Goal: Task Accomplishment & Management: Manage account settings

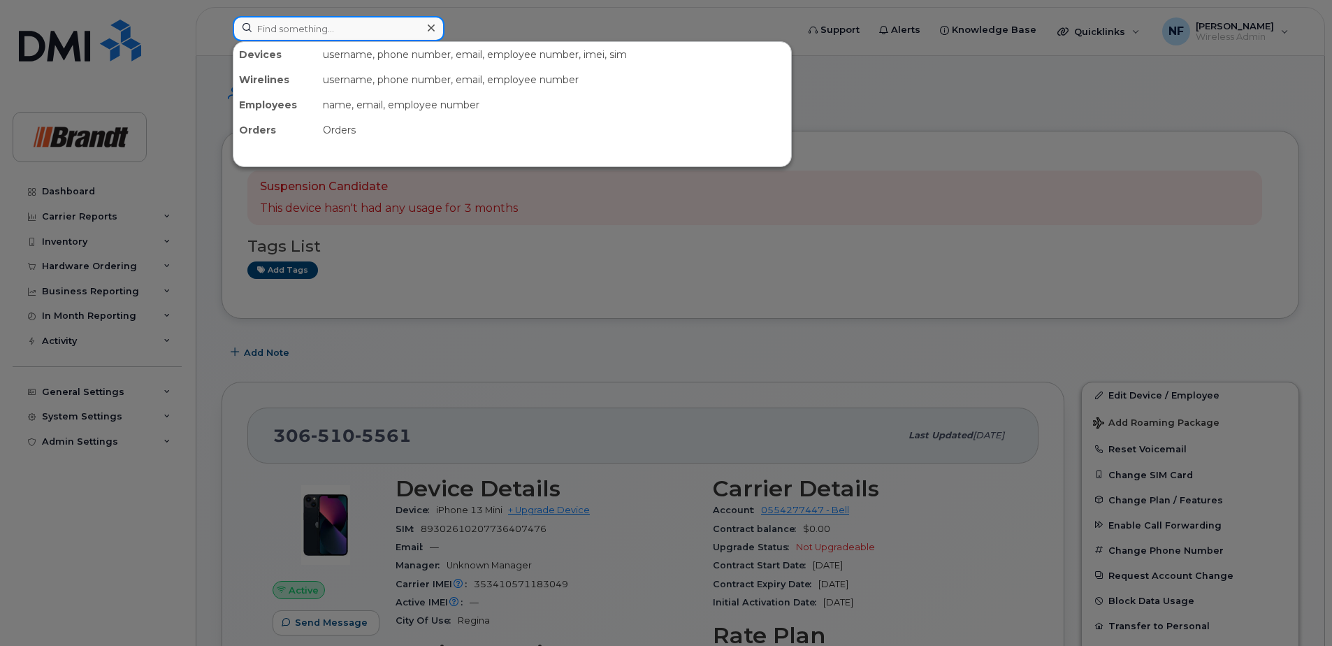
click at [324, 31] on input at bounding box center [339, 28] width 212 height 25
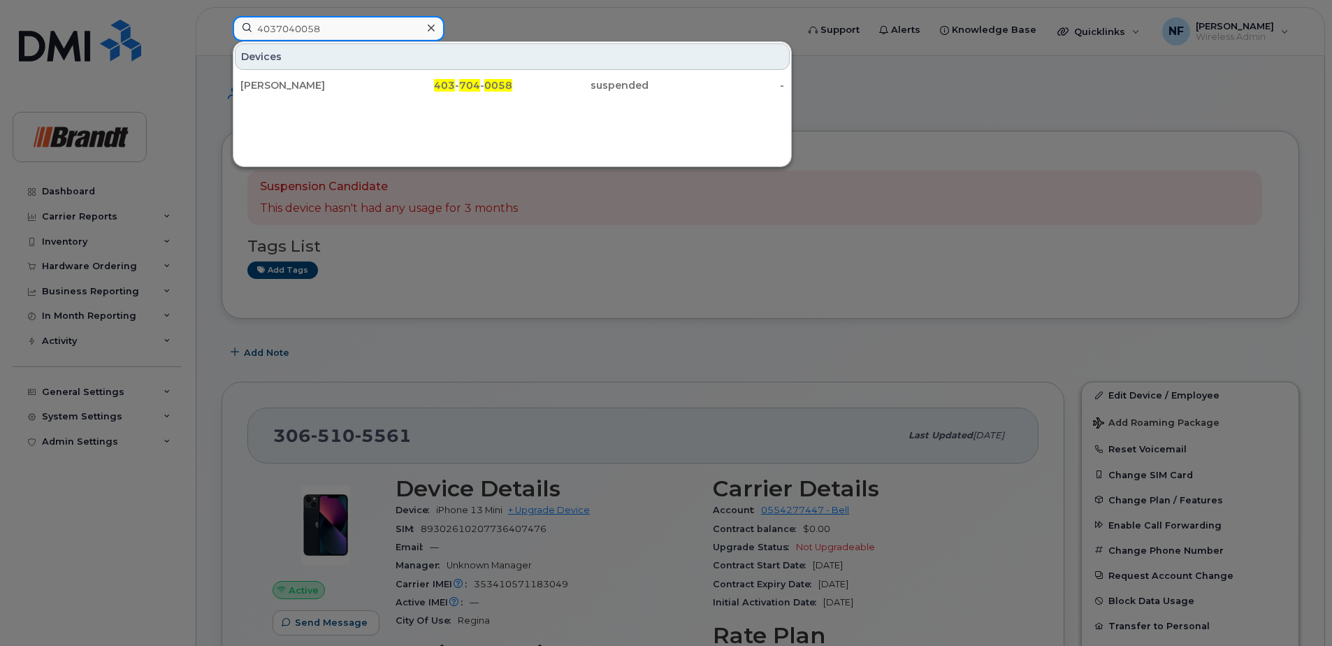
type input "4037040058"
click at [384, 84] on div "403 - 704 - 0058" at bounding box center [445, 85] width 136 height 14
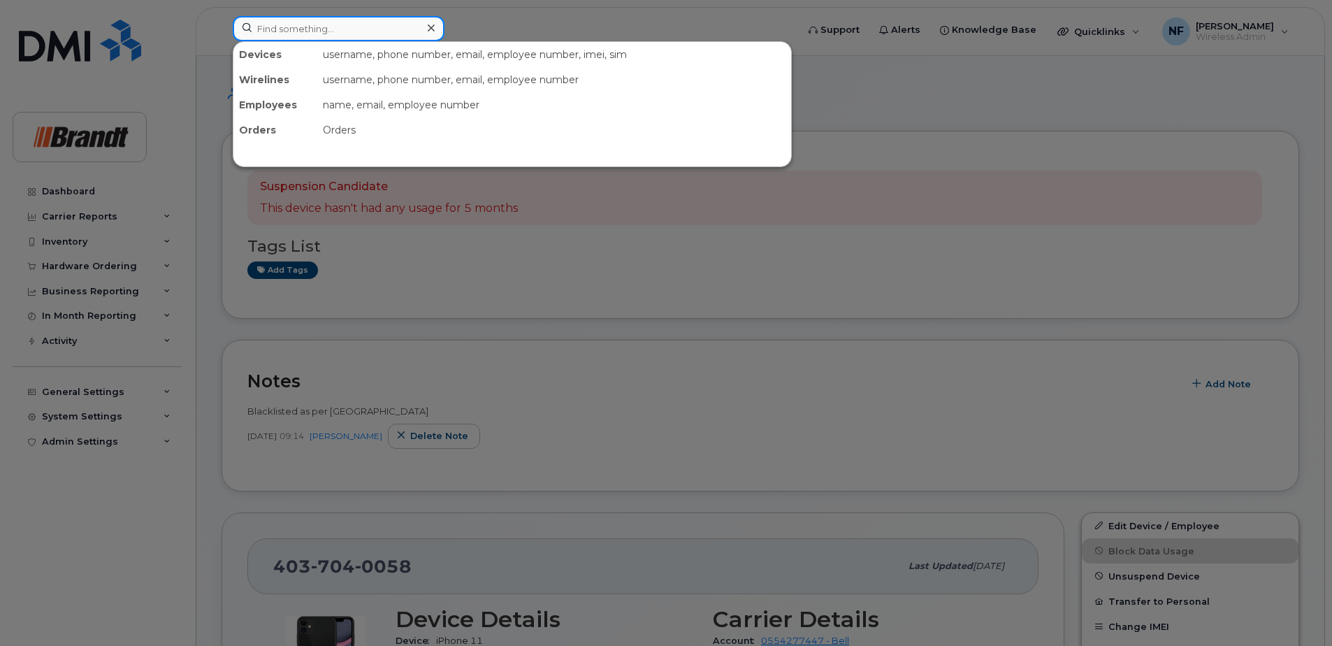
click at [350, 33] on input at bounding box center [339, 28] width 212 height 25
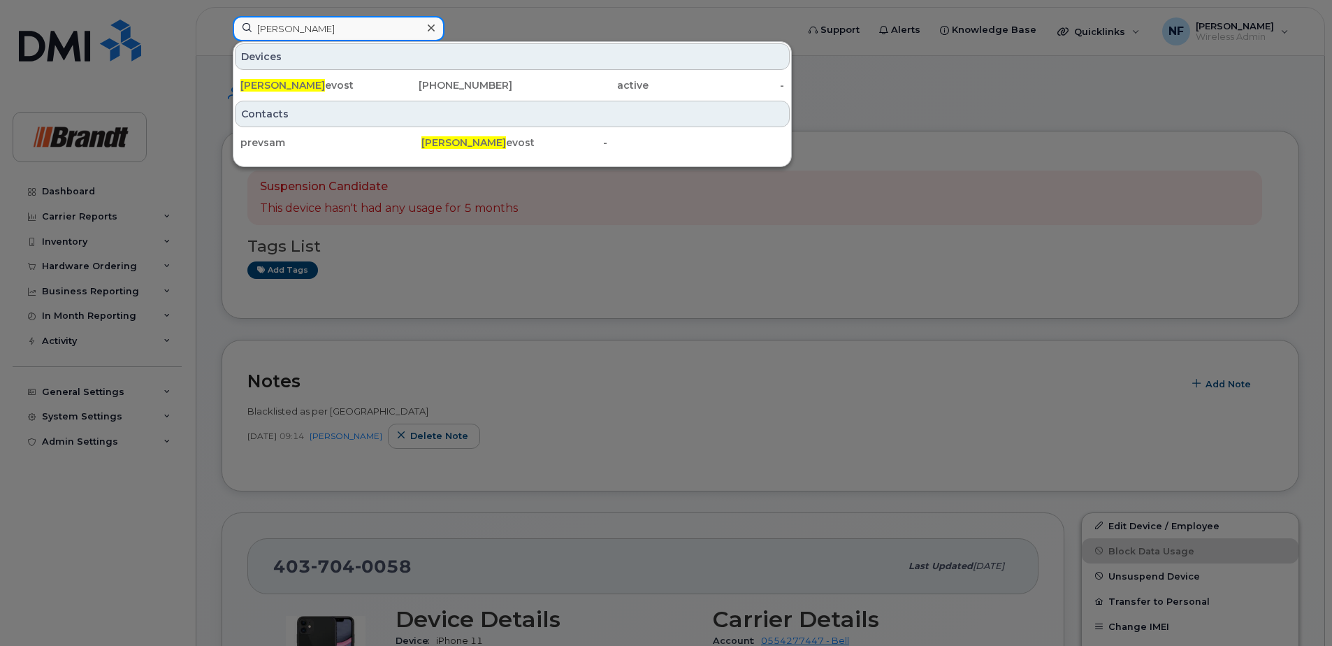
type input "samuel pr"
click at [352, 85] on div "Samuel Pr evost" at bounding box center [308, 85] width 136 height 14
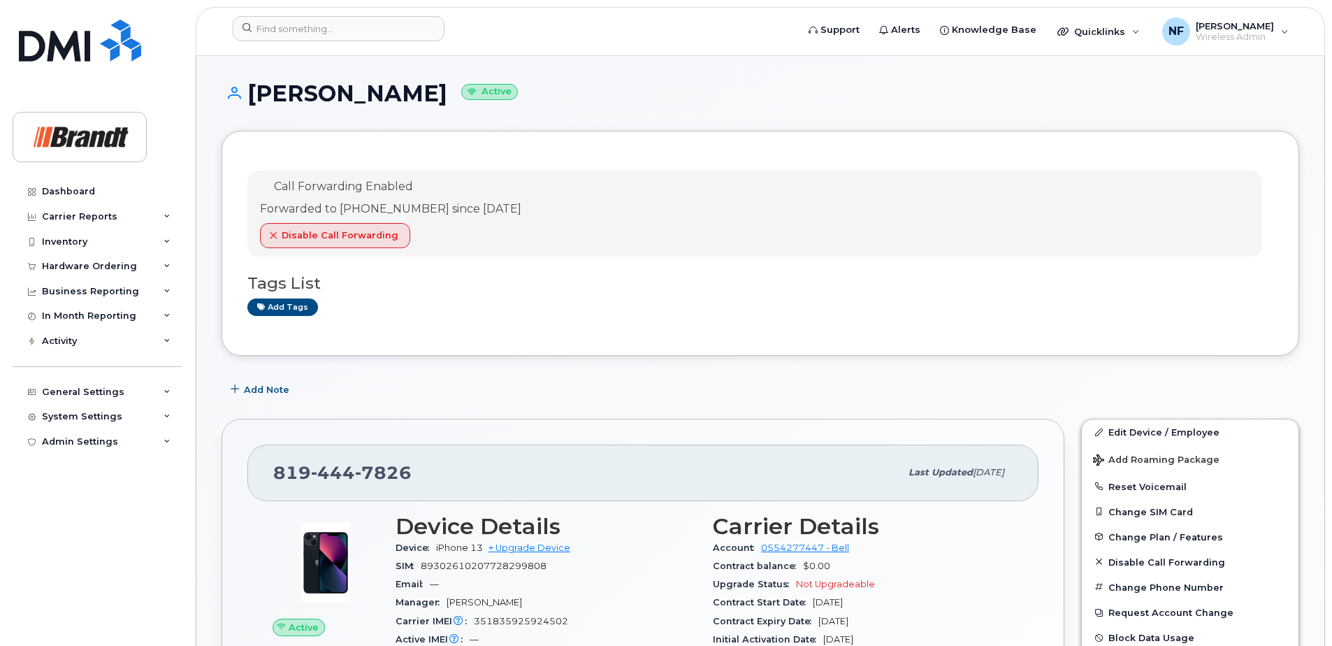
click at [372, 473] on span "7826" at bounding box center [383, 472] width 57 height 21
copy span "819 444 7826"
click at [1152, 436] on link "Edit Device / Employee" at bounding box center [1190, 431] width 217 height 25
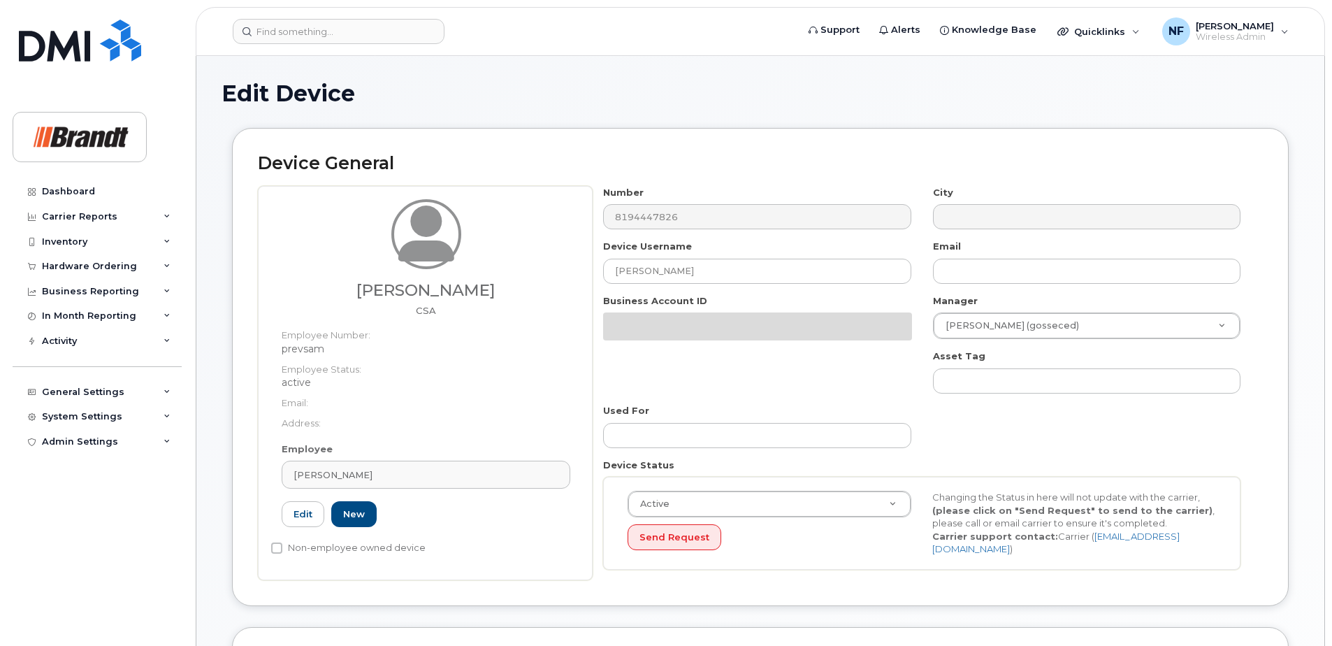
select select "34499224"
select select "34499245"
select select "35155013"
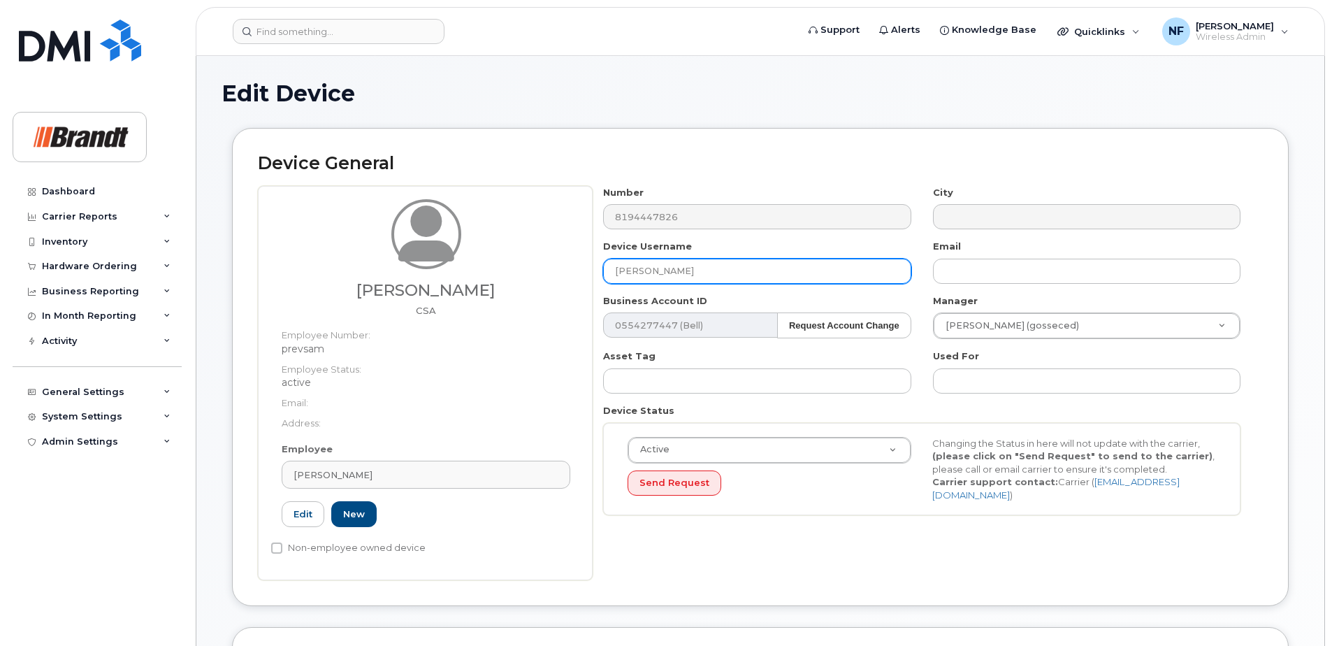
drag, startPoint x: 712, startPoint y: 267, endPoint x: 540, endPoint y: 281, distance: 172.5
click at [540, 281] on div "Samuel Prevost CSA Employee Number: prevsam Employee Status: active Email: Addr…" at bounding box center [760, 383] width 1005 height 394
type input "Riley Nish"
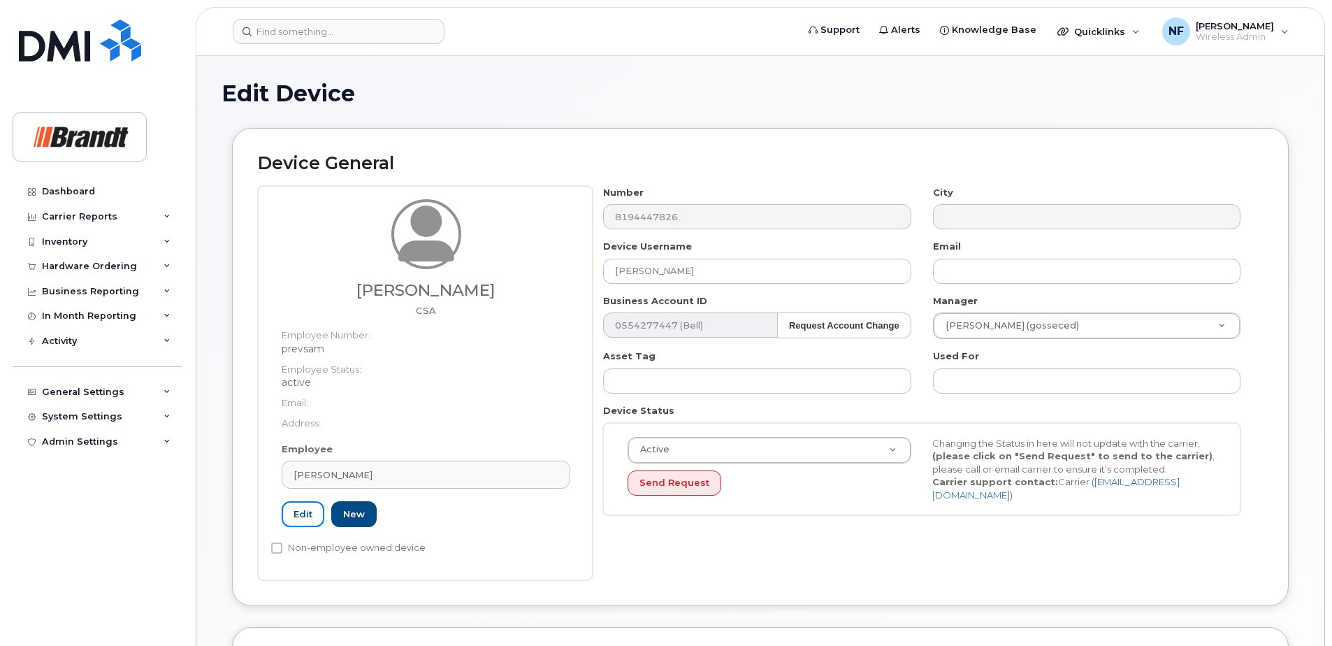
click at [308, 516] on link "Edit" at bounding box center [303, 514] width 43 height 26
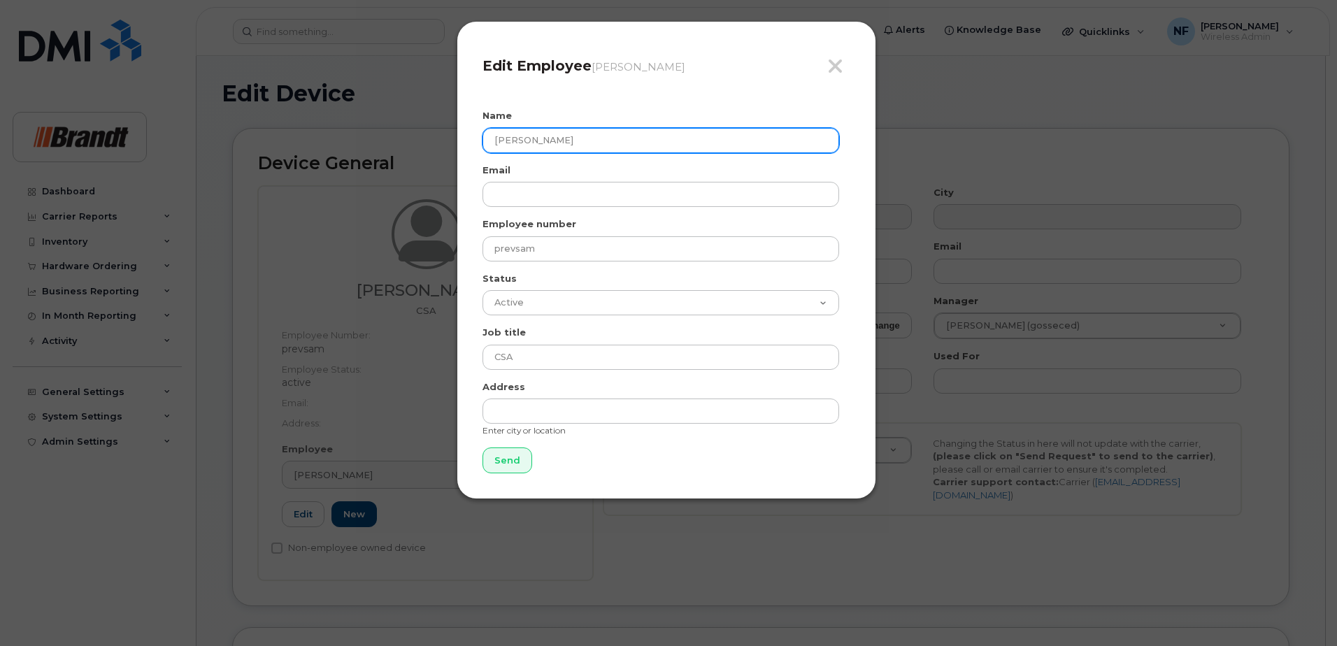
drag, startPoint x: 577, startPoint y: 145, endPoint x: 426, endPoint y: 150, distance: 150.4
click at [426, 150] on div "Close Edit Employee Samuel Prevost Name Samuel Prevost Email Employee number pr…" at bounding box center [668, 323] width 1337 height 646
type input "Riley Nish"
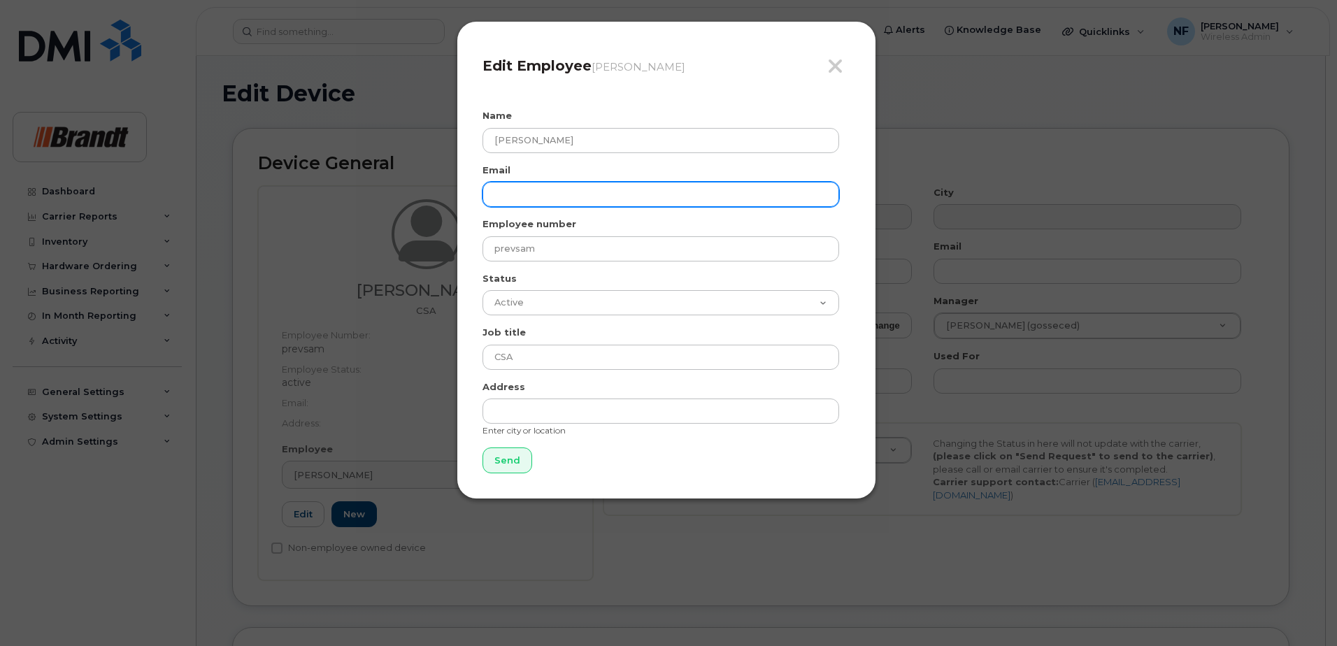
drag, startPoint x: 617, startPoint y: 186, endPoint x: 612, endPoint y: 202, distance: 17.0
click at [617, 186] on input "email" at bounding box center [660, 194] width 357 height 25
paste input "RNish@brandt.ca"
type input "RNish@brandt.ca"
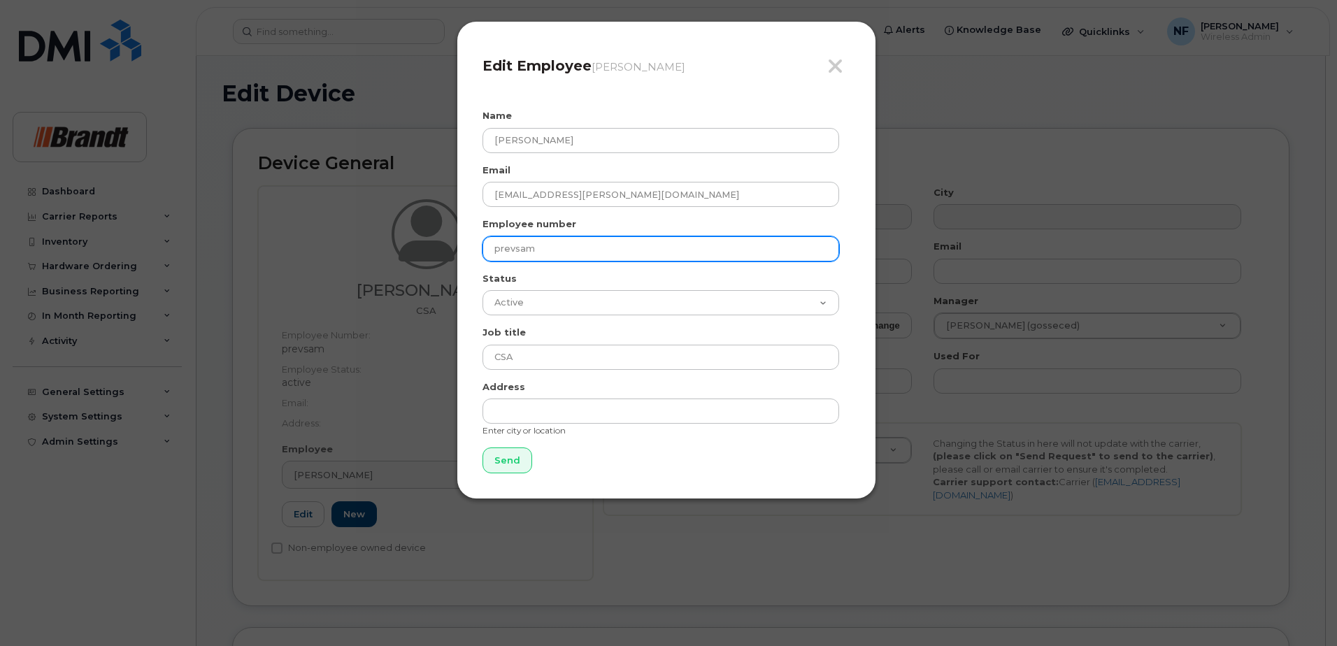
click at [575, 253] on input "prevsam" at bounding box center [660, 248] width 357 height 25
drag, startPoint x: 549, startPoint y: 252, endPoint x: 470, endPoint y: 255, distance: 78.3
click at [471, 255] on div "Close Edit Employee Samuel Prevost Name Riley Nish Email RNish@brandt.ca Employ…" at bounding box center [665, 260] width 419 height 478
paste input "nishril"
type input "nishril"
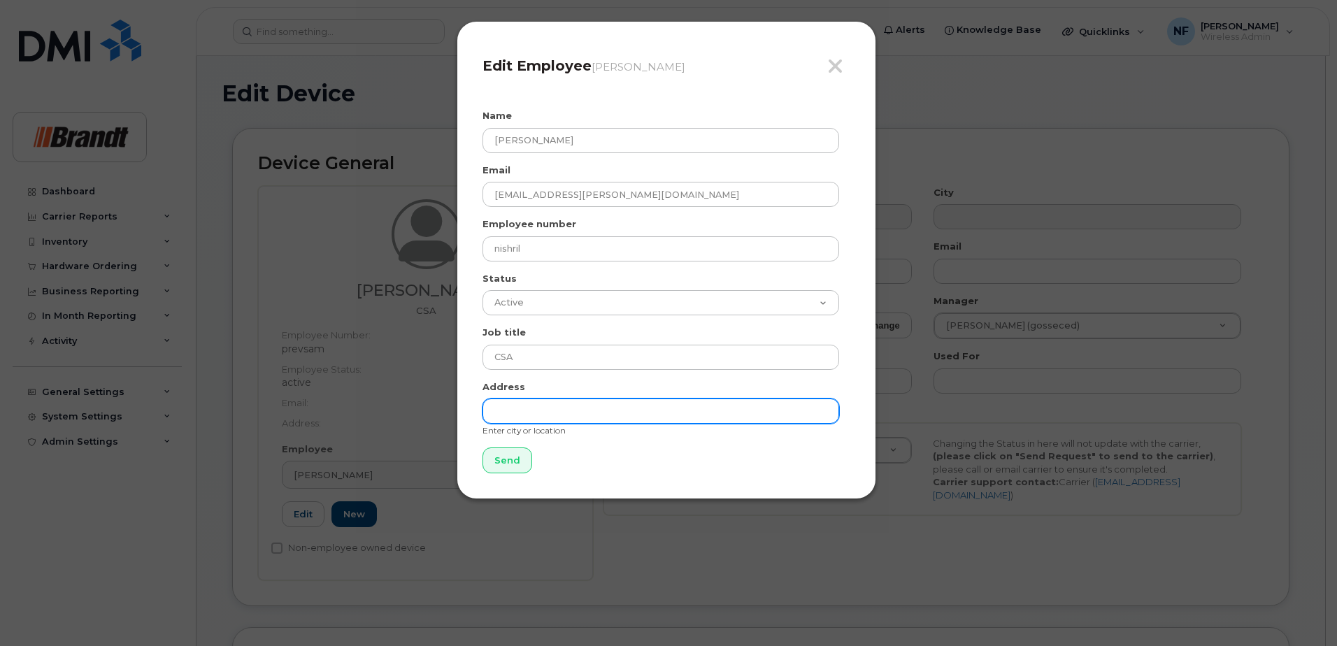
click at [519, 417] on input "text" at bounding box center [660, 410] width 357 height 25
type input "Pincher Creek CE"
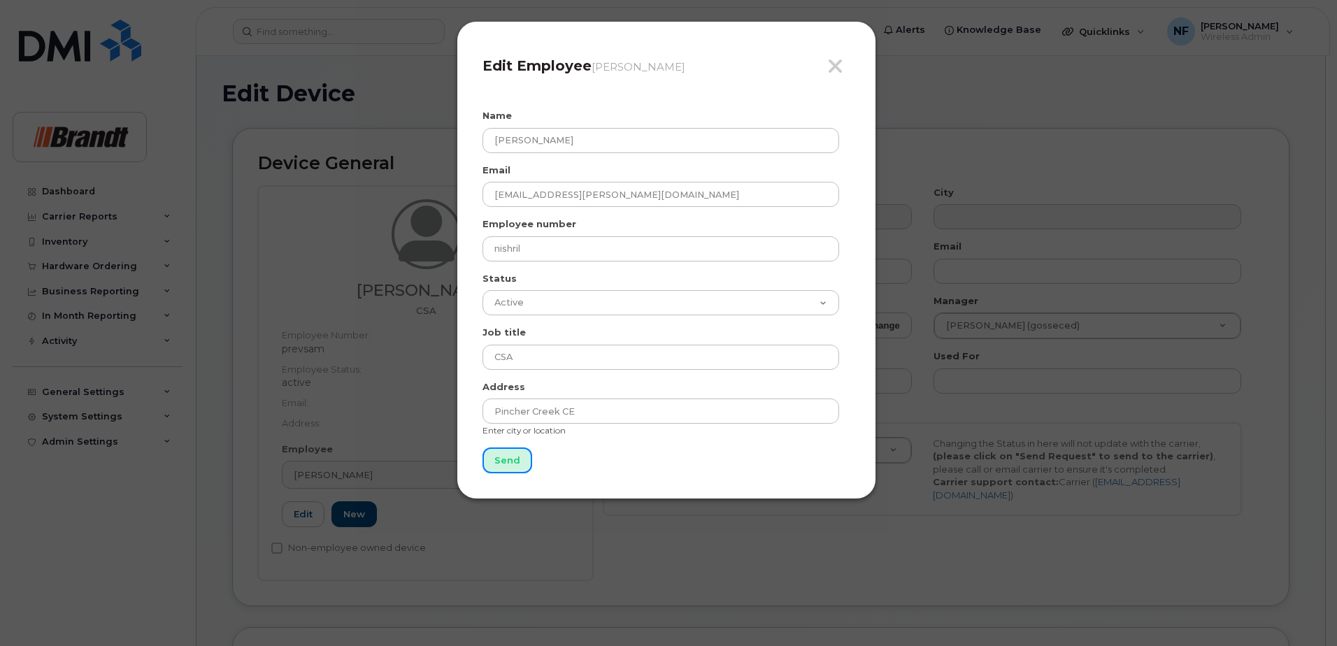
click at [517, 457] on input "Send" at bounding box center [507, 460] width 50 height 26
type input "Send"
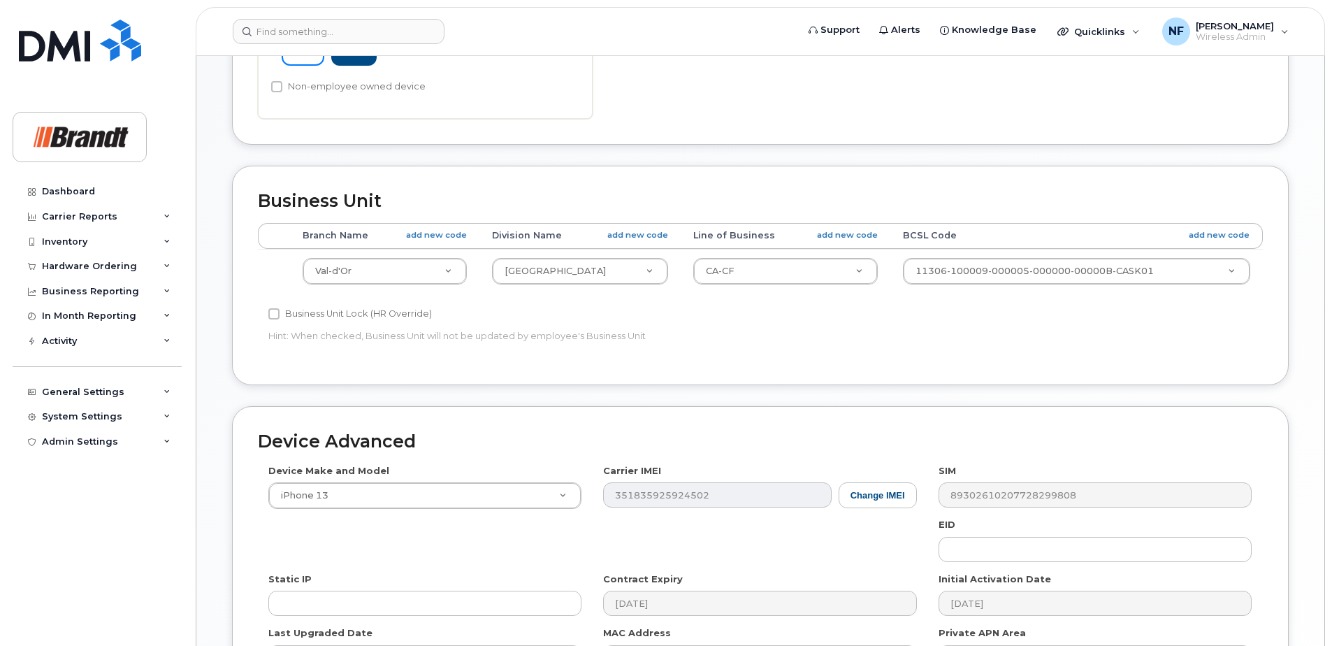
scroll to position [667, 0]
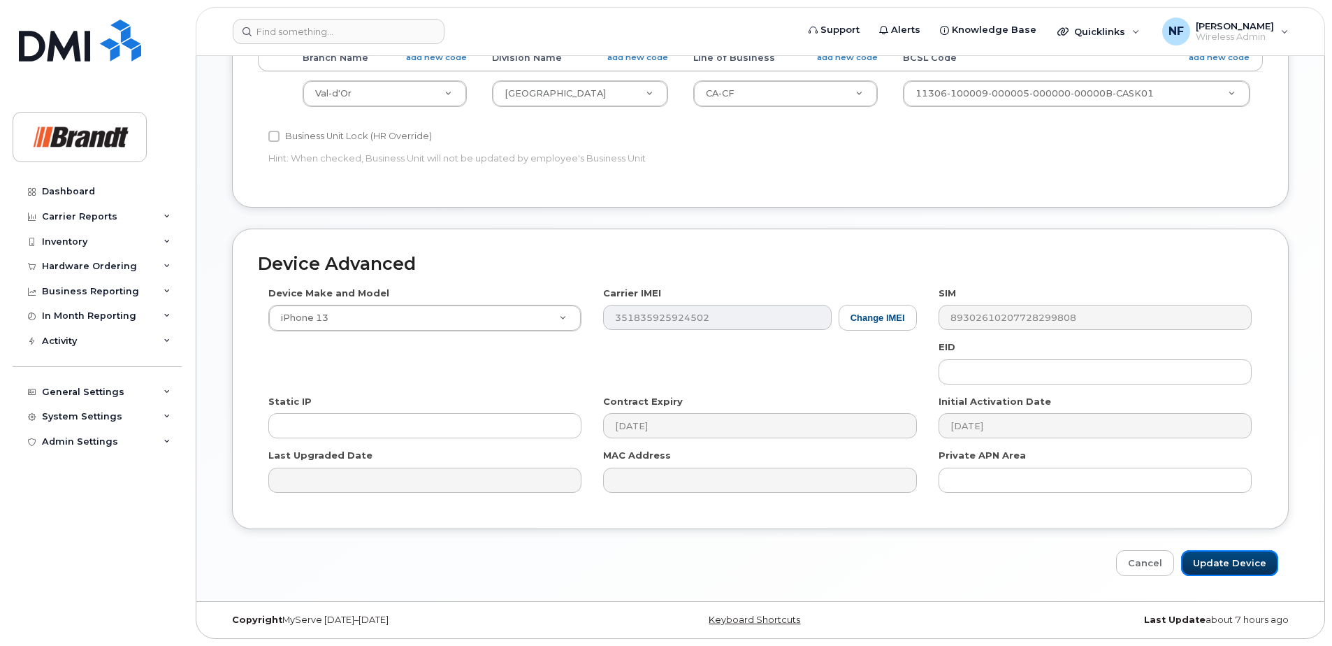
click at [1244, 563] on input "Update Device" at bounding box center [1229, 563] width 97 height 26
type input "Saving..."
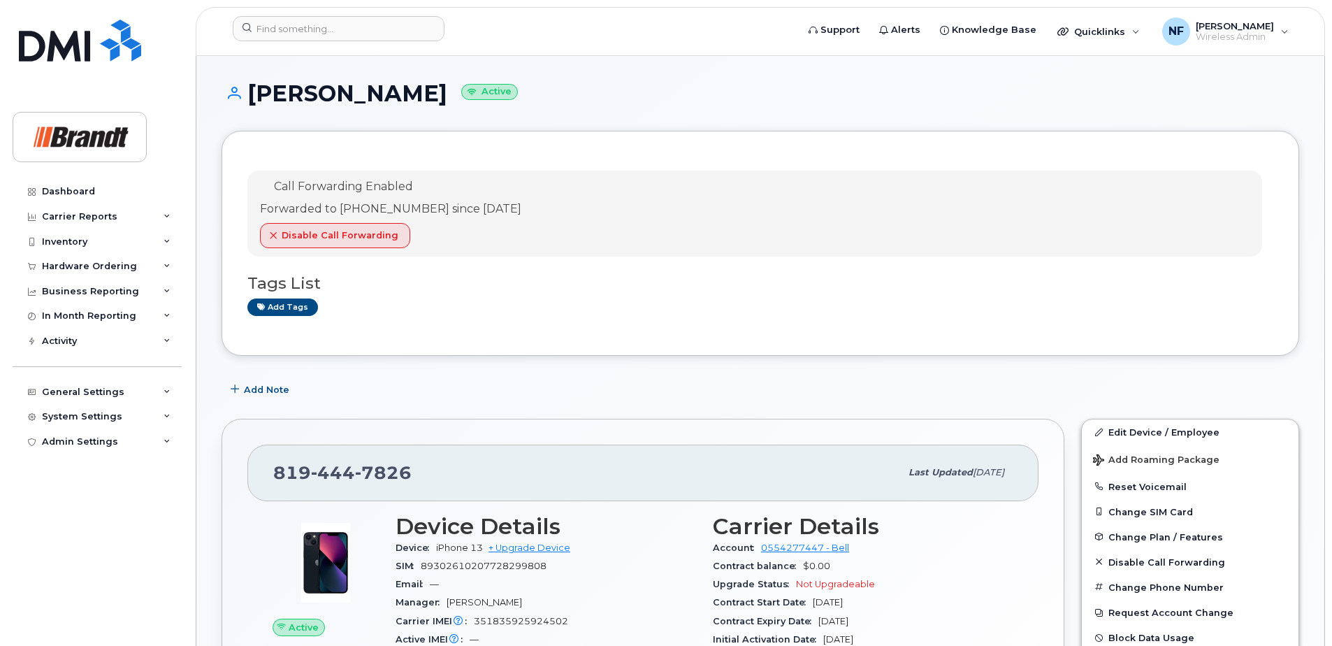
click at [382, 473] on span "7826" at bounding box center [383, 472] width 57 height 21
copy span "819 444 7826"
click at [356, 29] on input at bounding box center [339, 28] width 212 height 25
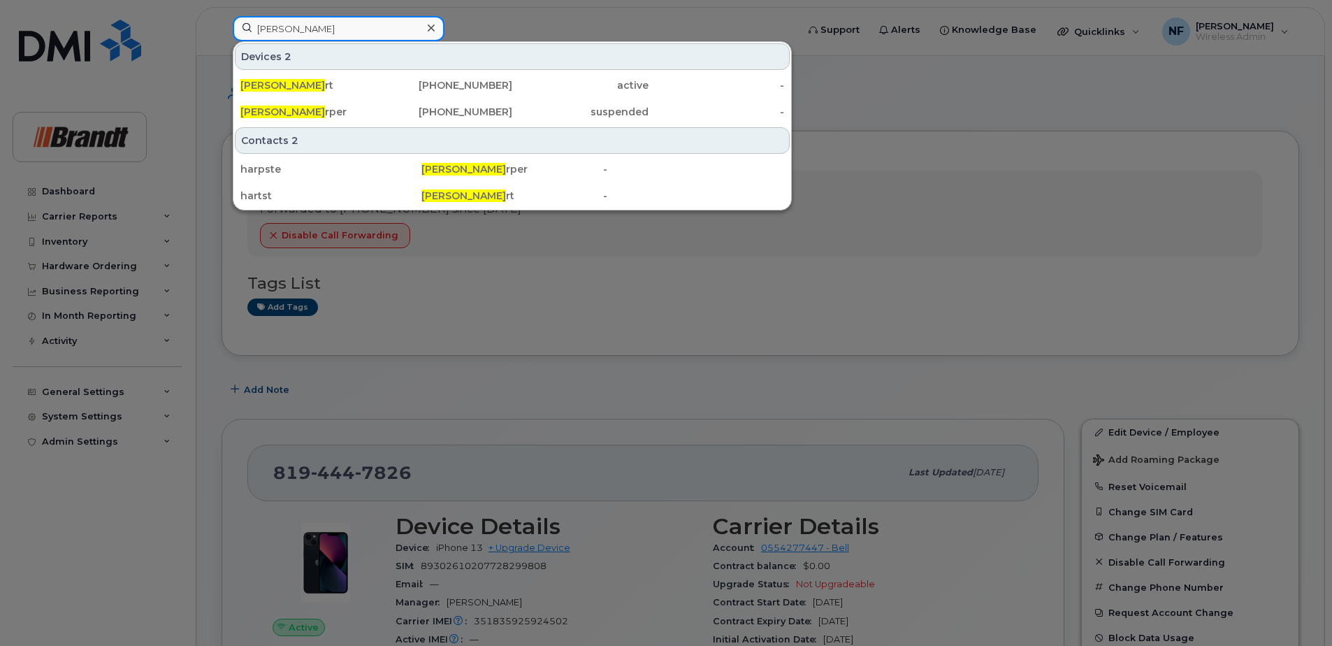
type input "steven ha"
click at [387, 119] on div "403-704-0058" at bounding box center [445, 111] width 136 height 25
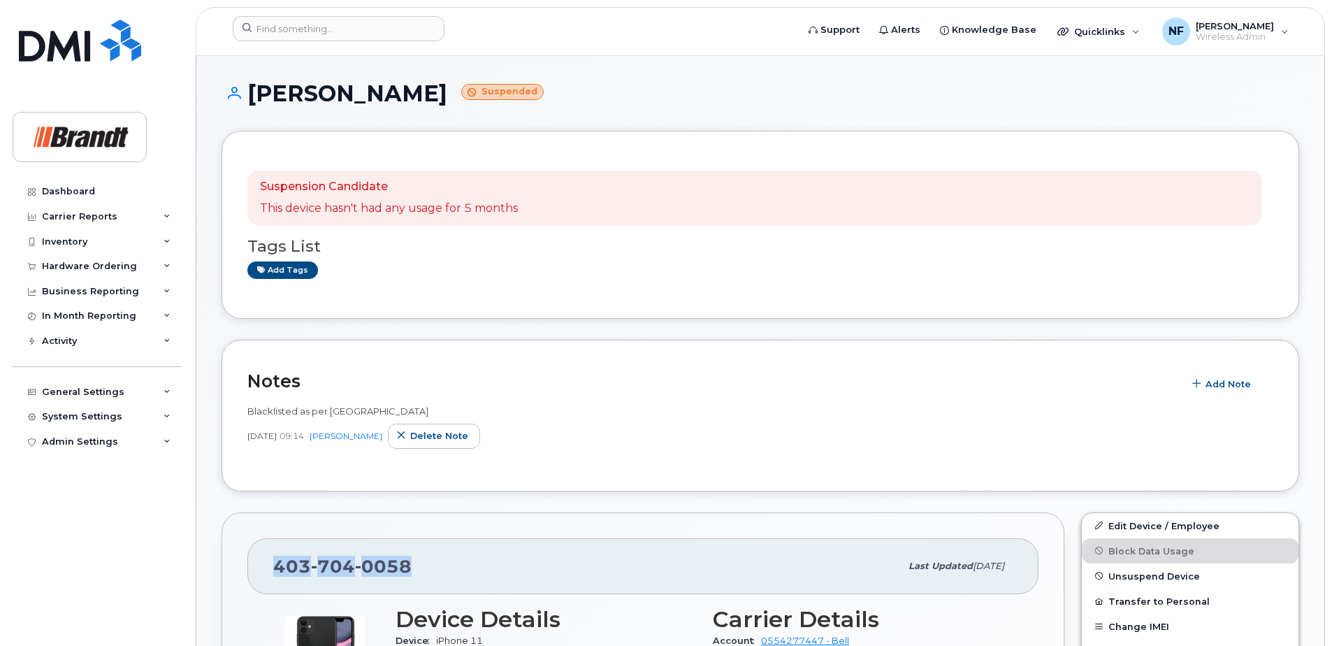
drag, startPoint x: 409, startPoint y: 561, endPoint x: 253, endPoint y: 565, distance: 155.9
click at [253, 565] on div "[PHONE_NUMBER] Last updated [DATE]" at bounding box center [642, 566] width 791 height 56
copy span "[PHONE_NUMBER]"
click at [375, 34] on input at bounding box center [339, 28] width 212 height 25
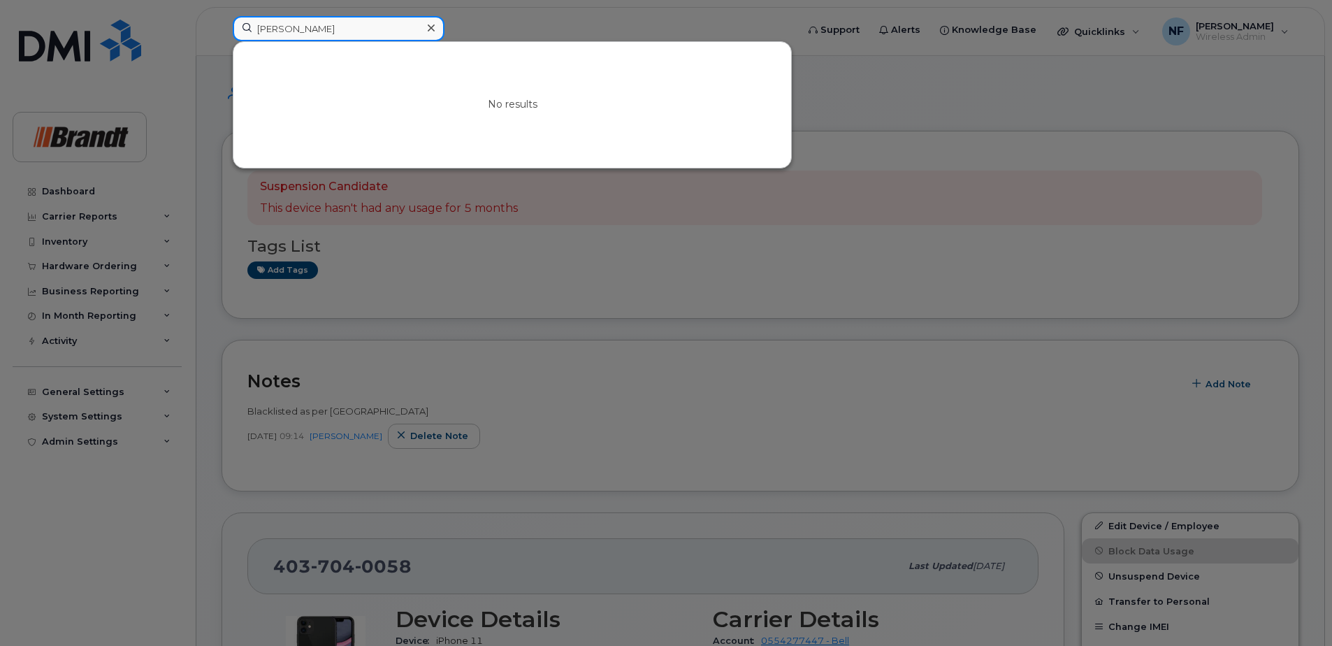
type input "[PERSON_NAME] c"
drag, startPoint x: 325, startPoint y: 33, endPoint x: 256, endPoint y: 43, distance: 69.9
click at [256, 41] on div "[PERSON_NAME] c No results" at bounding box center [510, 28] width 555 height 25
click at [366, 31] on input at bounding box center [339, 28] width 212 height 25
type input "m"
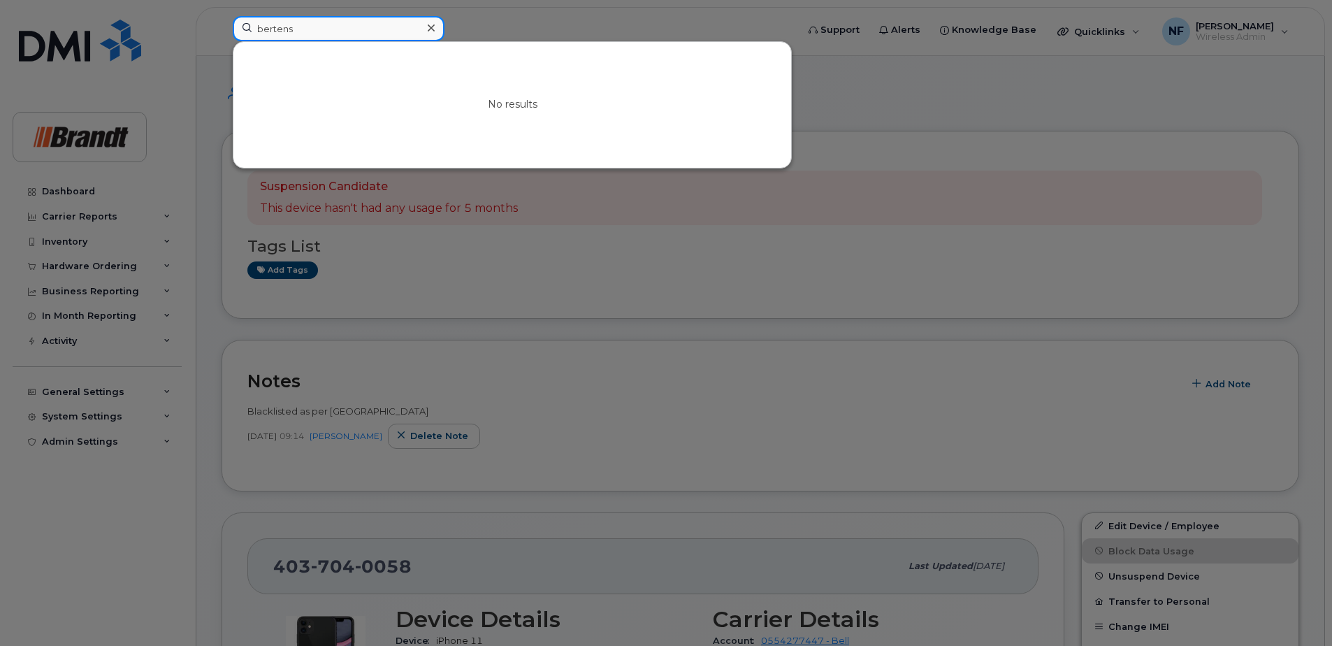
type input "bertens"
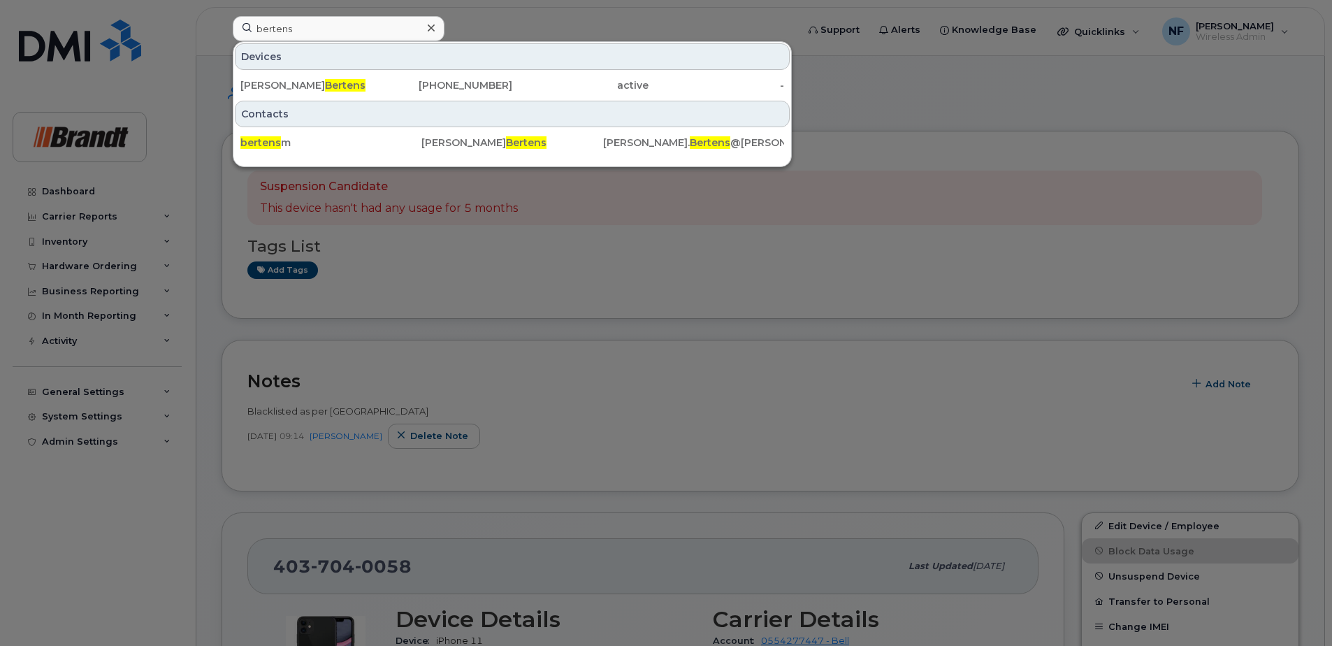
click at [431, 26] on icon at bounding box center [431, 27] width 7 height 11
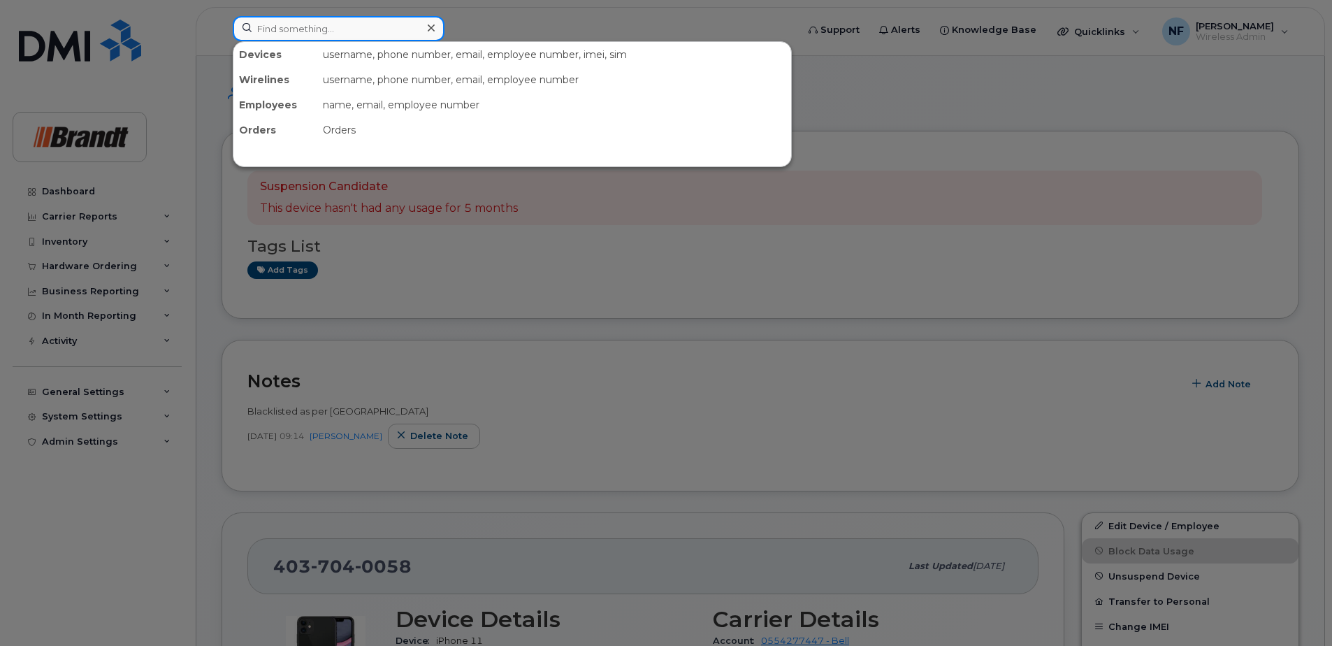
click at [403, 28] on input at bounding box center [339, 28] width 212 height 25
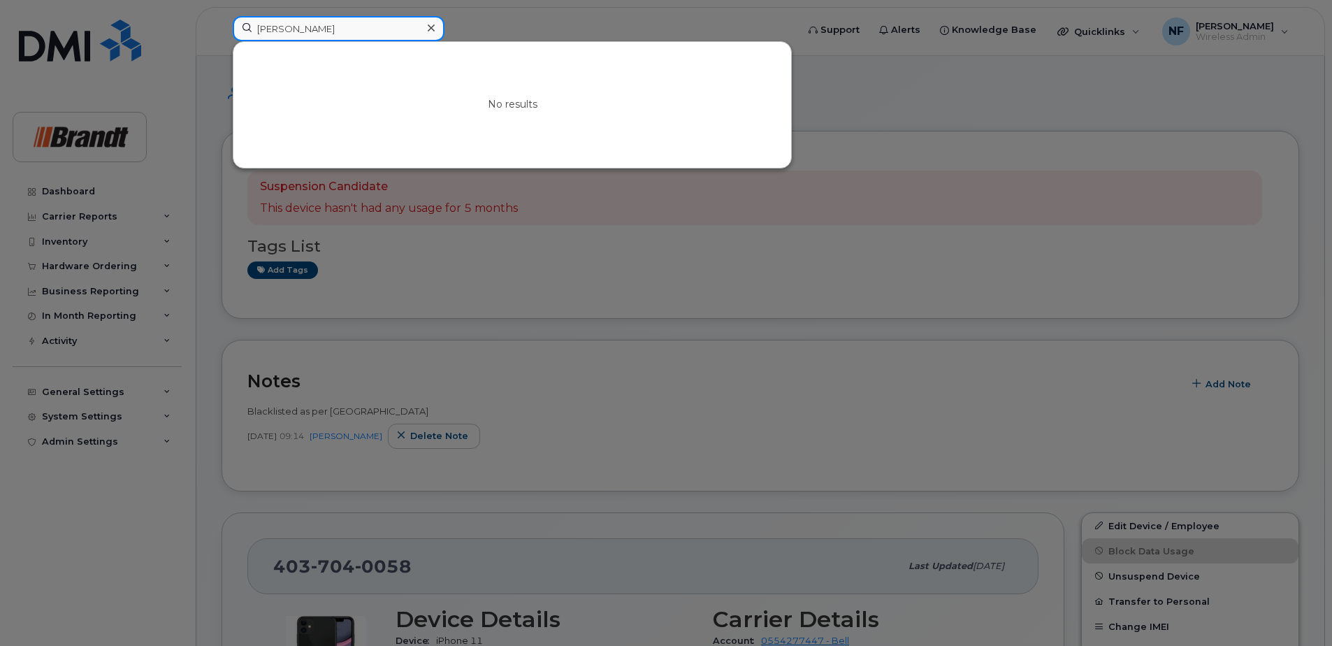
type input "[PERSON_NAME]"
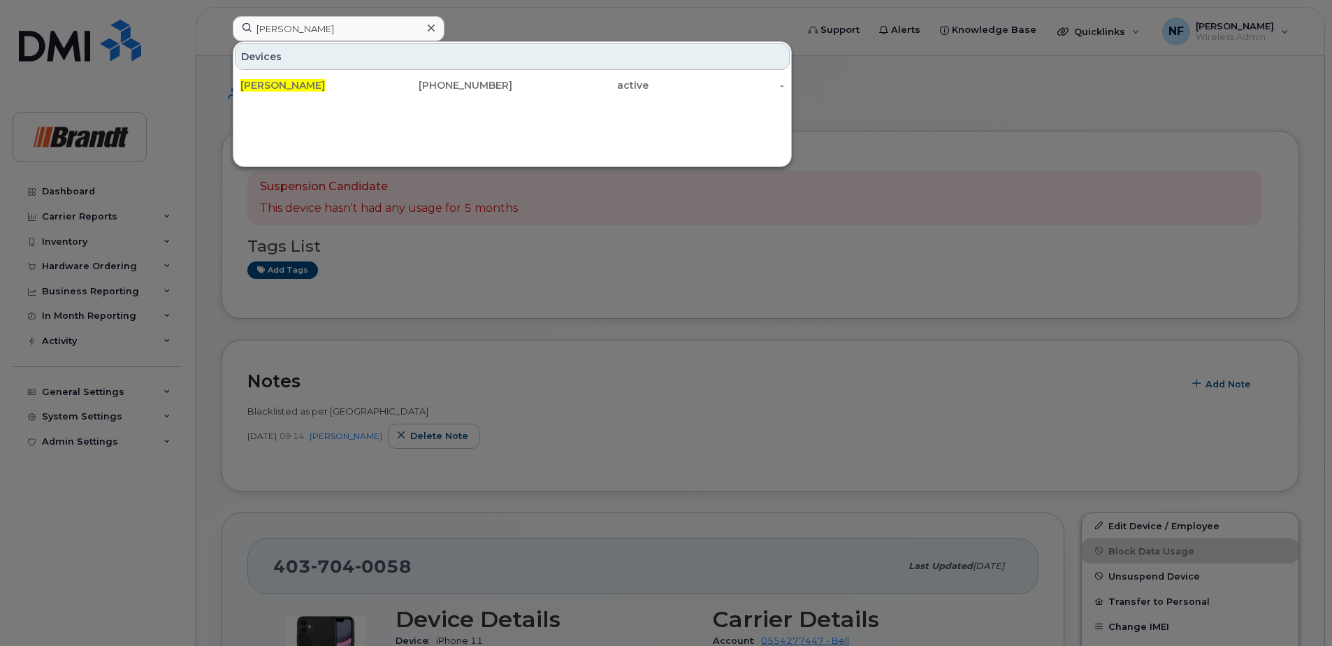
click at [404, 85] on div "[PHONE_NUMBER]" at bounding box center [445, 85] width 136 height 14
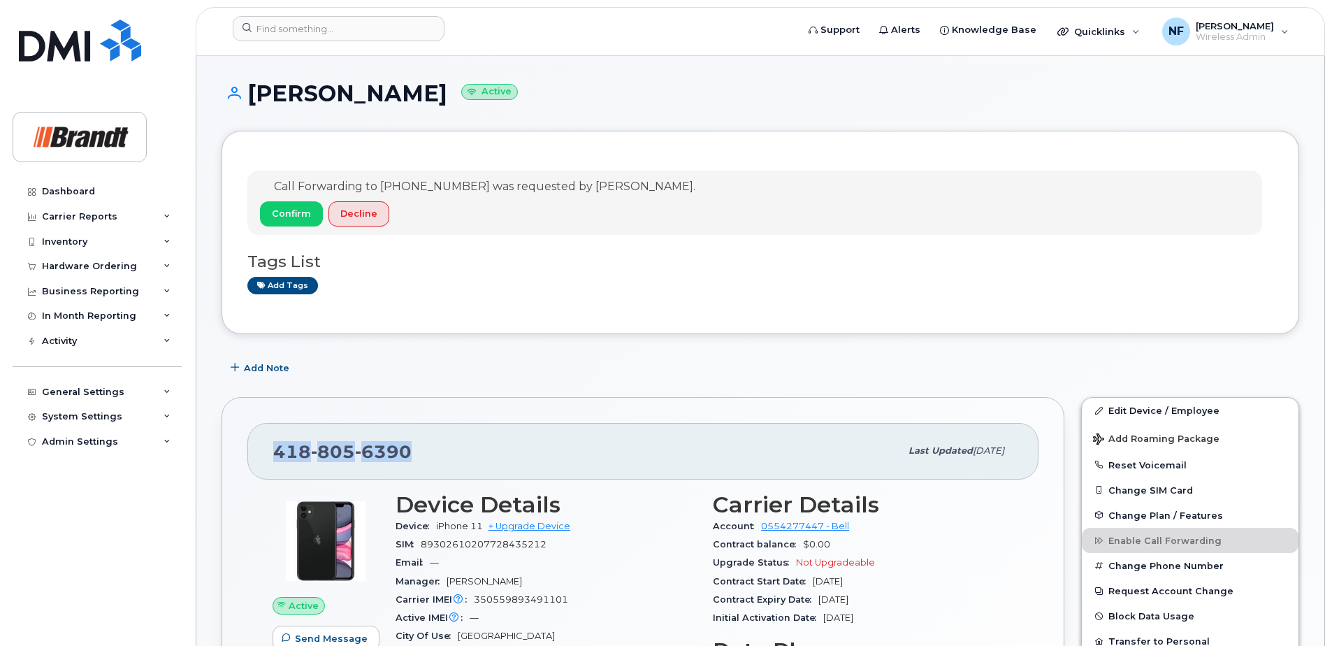
drag, startPoint x: 405, startPoint y: 455, endPoint x: 276, endPoint y: 457, distance: 129.3
click at [276, 457] on span "[PHONE_NUMBER]" at bounding box center [342, 451] width 138 height 21
copy span "[PHONE_NUMBER]"
click at [334, 29] on input at bounding box center [339, 28] width 212 height 25
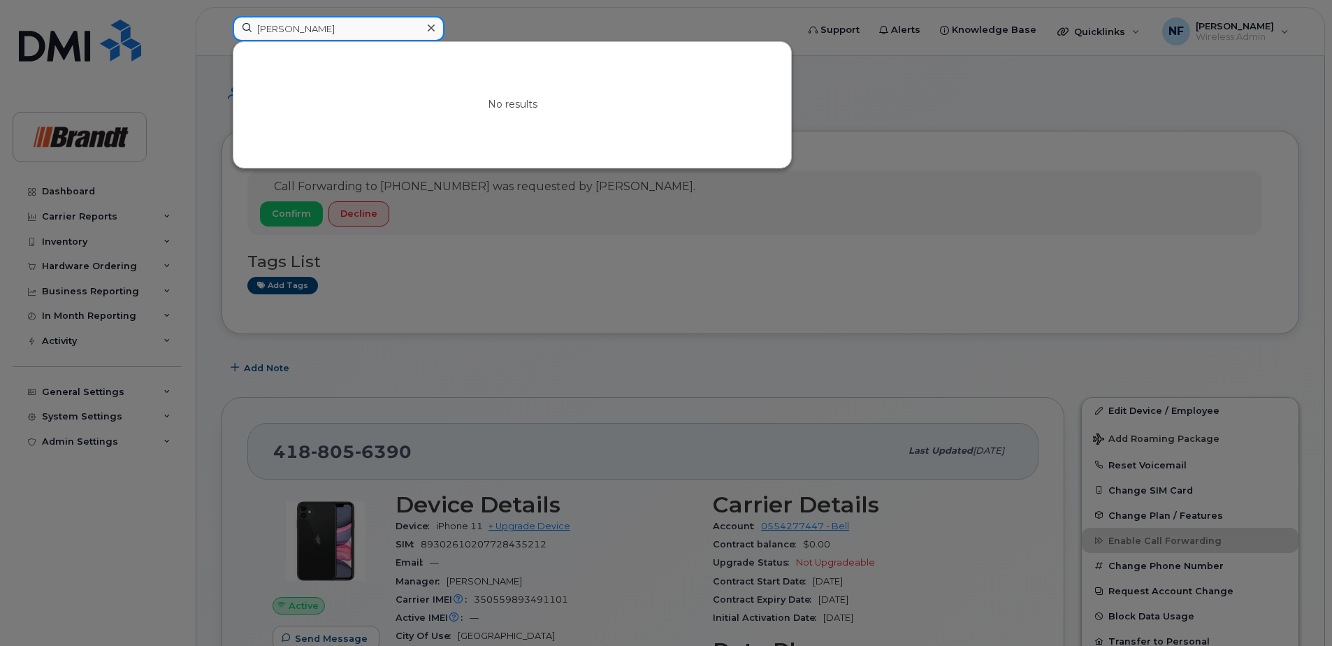
drag, startPoint x: 280, startPoint y: 29, endPoint x: 229, endPoint y: 29, distance: 51.0
click at [229, 29] on div "[PERSON_NAME] No results" at bounding box center [510, 31] width 577 height 31
click at [321, 29] on input "[PERSON_NAME]" at bounding box center [339, 28] width 212 height 25
drag, startPoint x: 251, startPoint y: 26, endPoint x: 199, endPoint y: 26, distance: 52.4
click at [222, 26] on div "[PERSON_NAME] No results" at bounding box center [510, 31] width 577 height 31
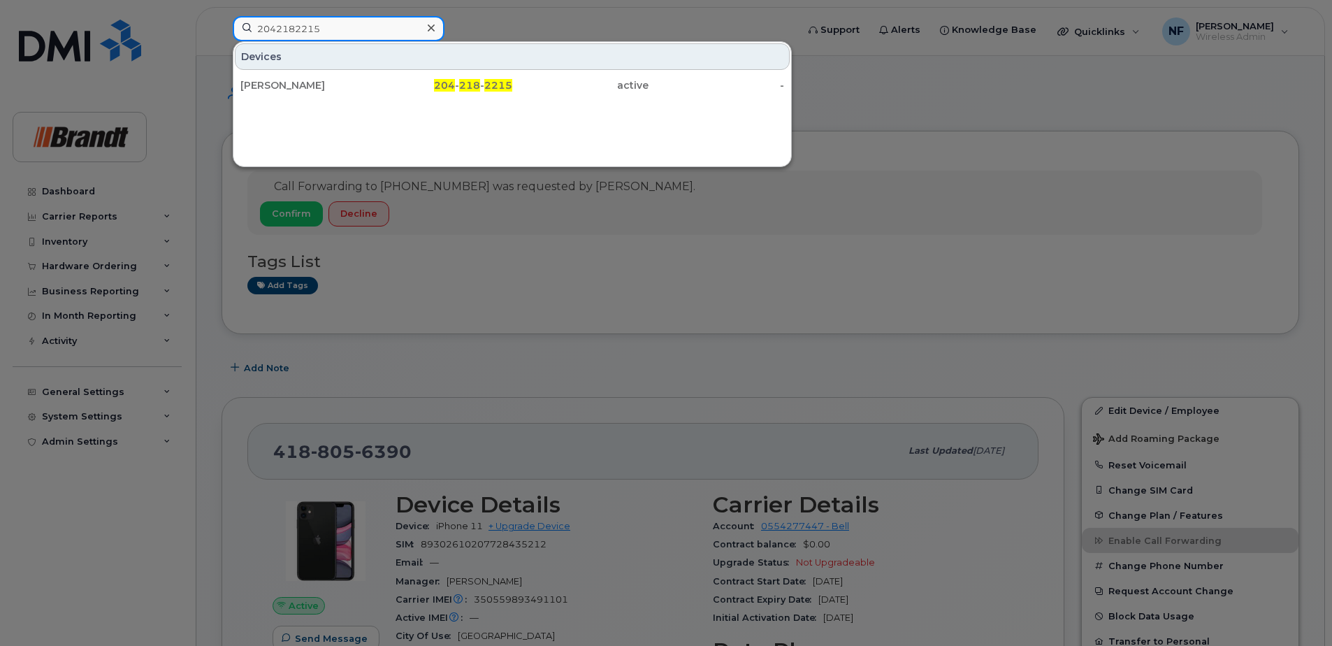
type input "2042182215"
